Goal: Find specific page/section

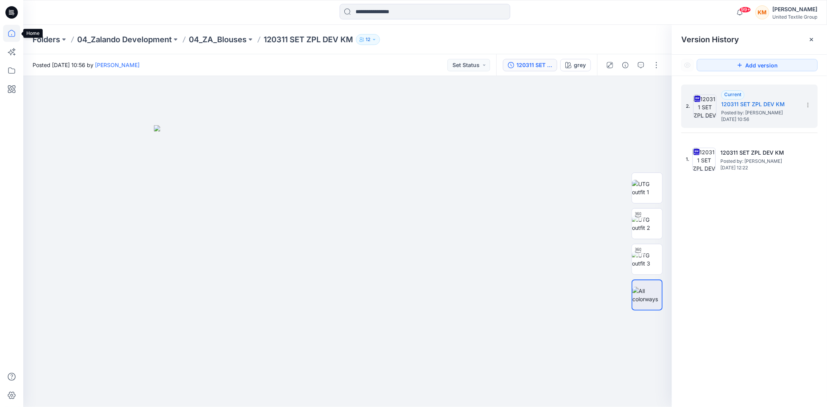
click at [12, 35] on icon at bounding box center [11, 33] width 17 height 17
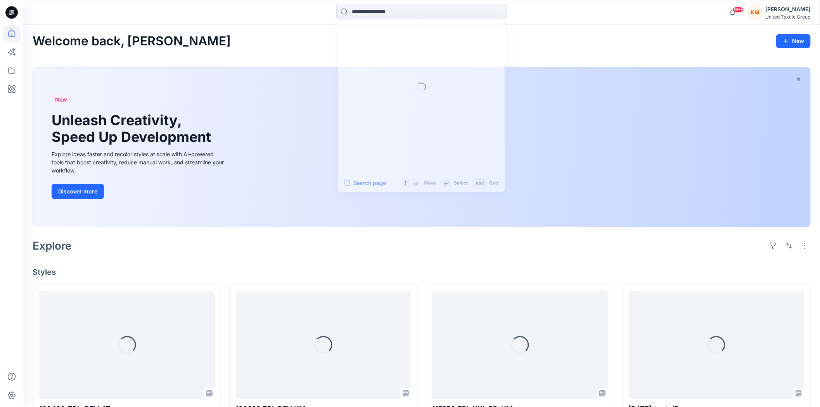
click at [378, 12] on input at bounding box center [421, 12] width 171 height 16
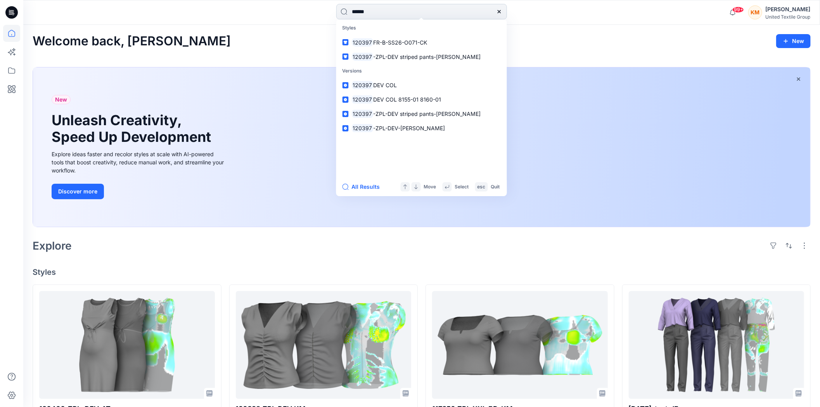
type input "******"
click at [395, 43] on span "FR-B-SS26-O071-CK" at bounding box center [400, 42] width 54 height 7
